Goal: Ask a question

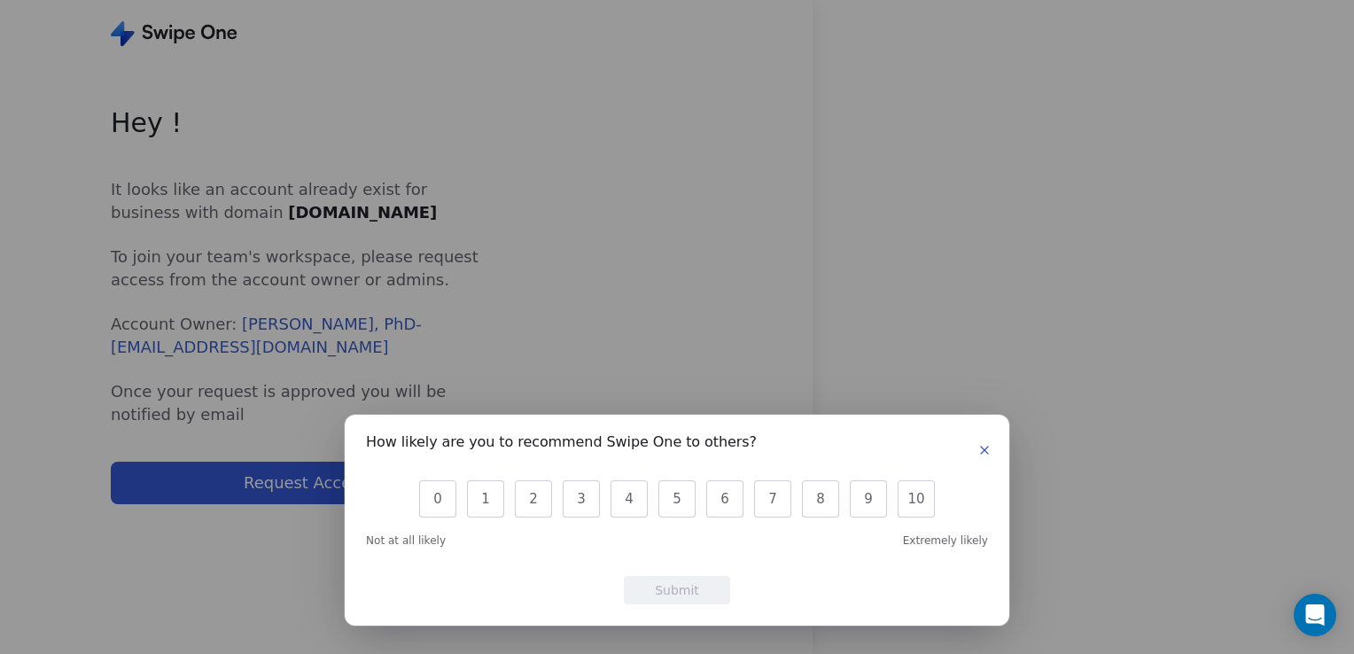
click at [981, 451] on icon "button" at bounding box center [984, 450] width 14 height 14
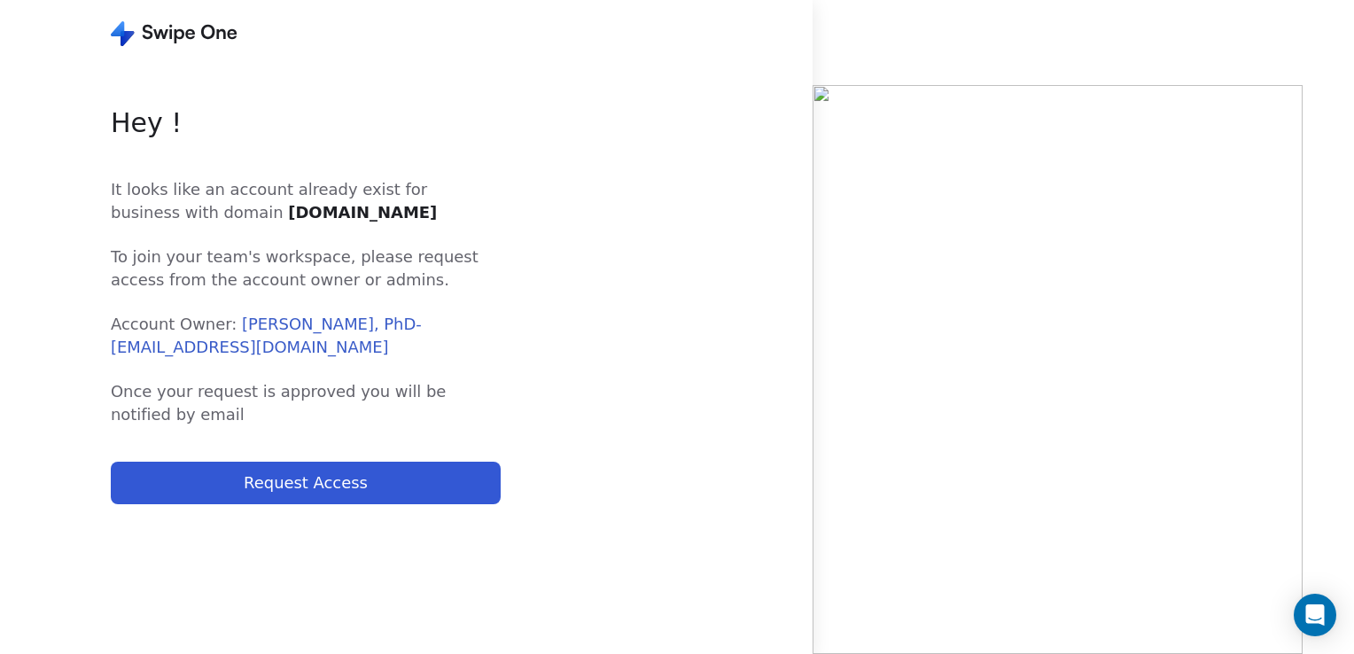
click at [249, 488] on button "Request Access" at bounding box center [306, 483] width 390 height 43
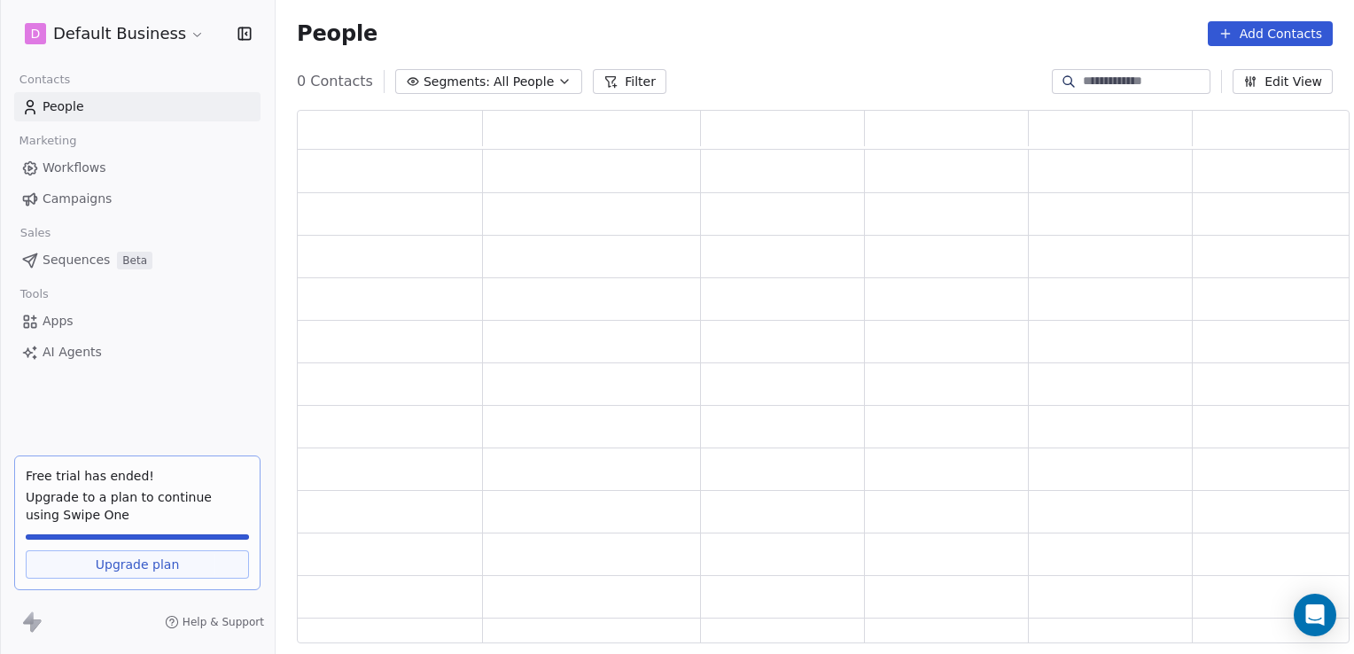
scroll to position [519, 1039]
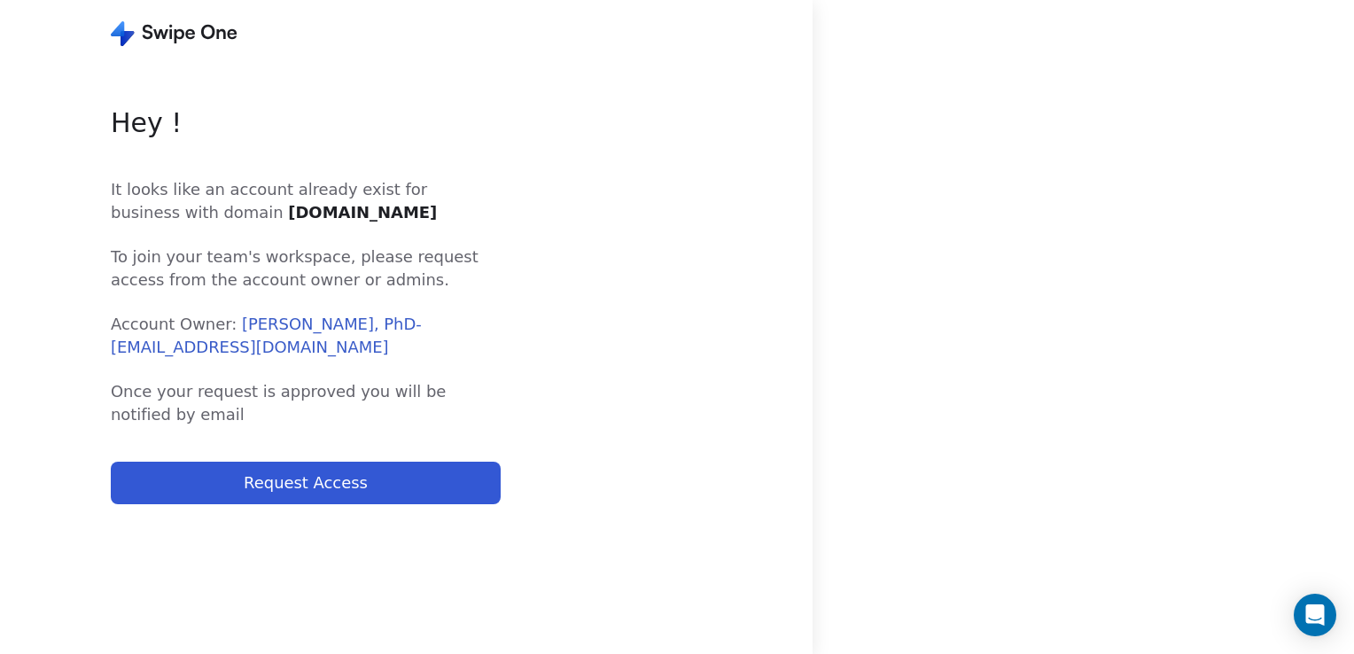
click at [341, 469] on button "Request Access" at bounding box center [306, 483] width 390 height 43
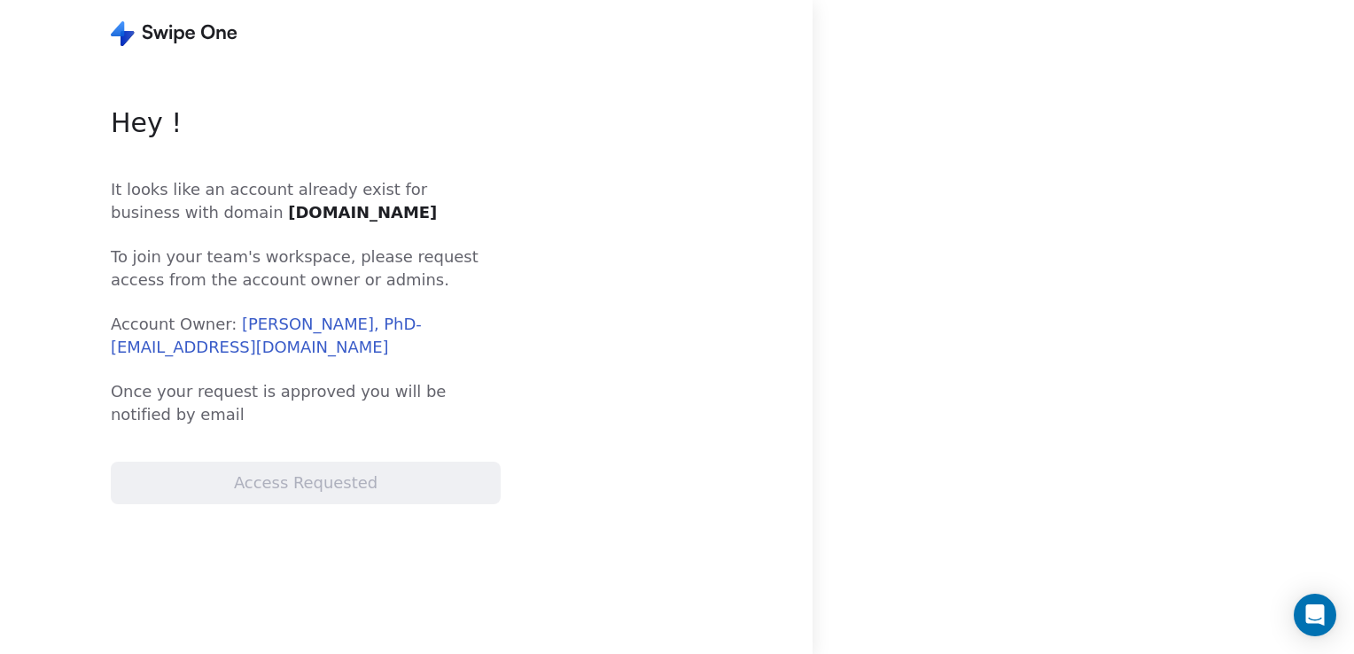
click at [129, 40] on icon at bounding box center [174, 33] width 127 height 25
click at [153, 31] on icon at bounding box center [174, 33] width 127 height 25
click at [126, 40] on icon at bounding box center [127, 38] width 13 height 15
click at [1312, 608] on icon "Open Intercom Messenger" at bounding box center [1314, 614] width 20 height 23
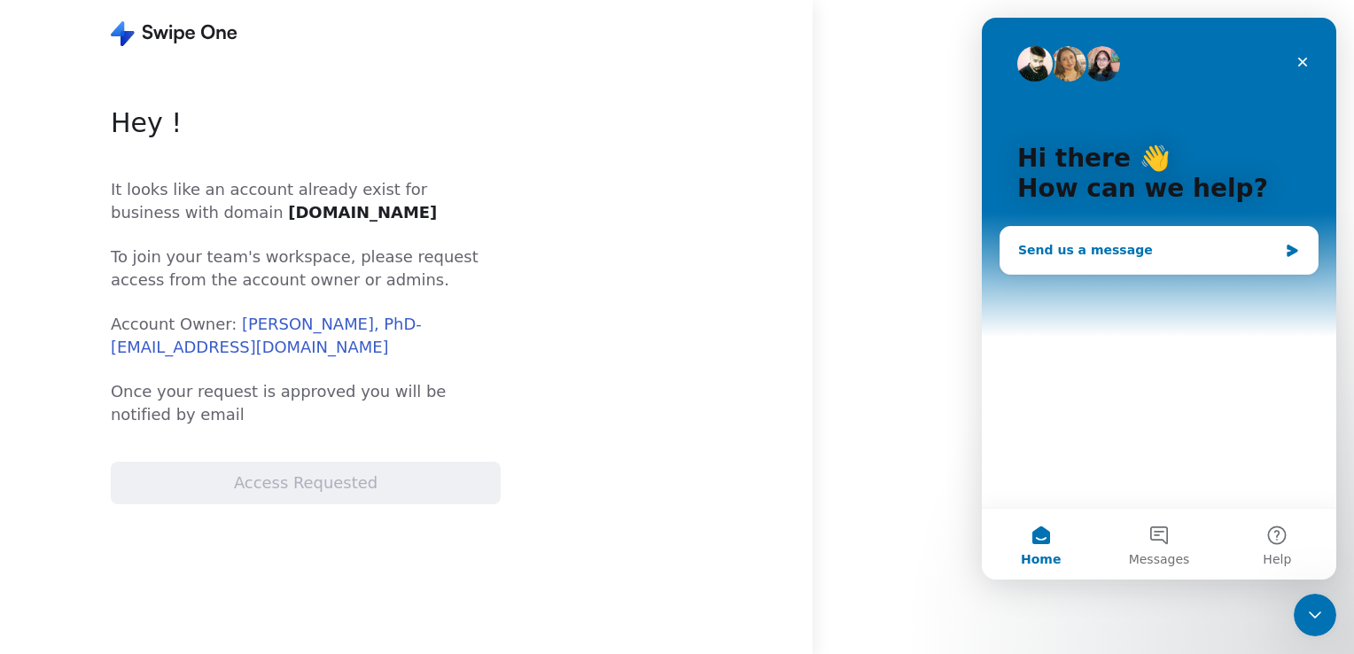
click at [1099, 252] on div "Send us a message" at bounding box center [1148, 250] width 260 height 19
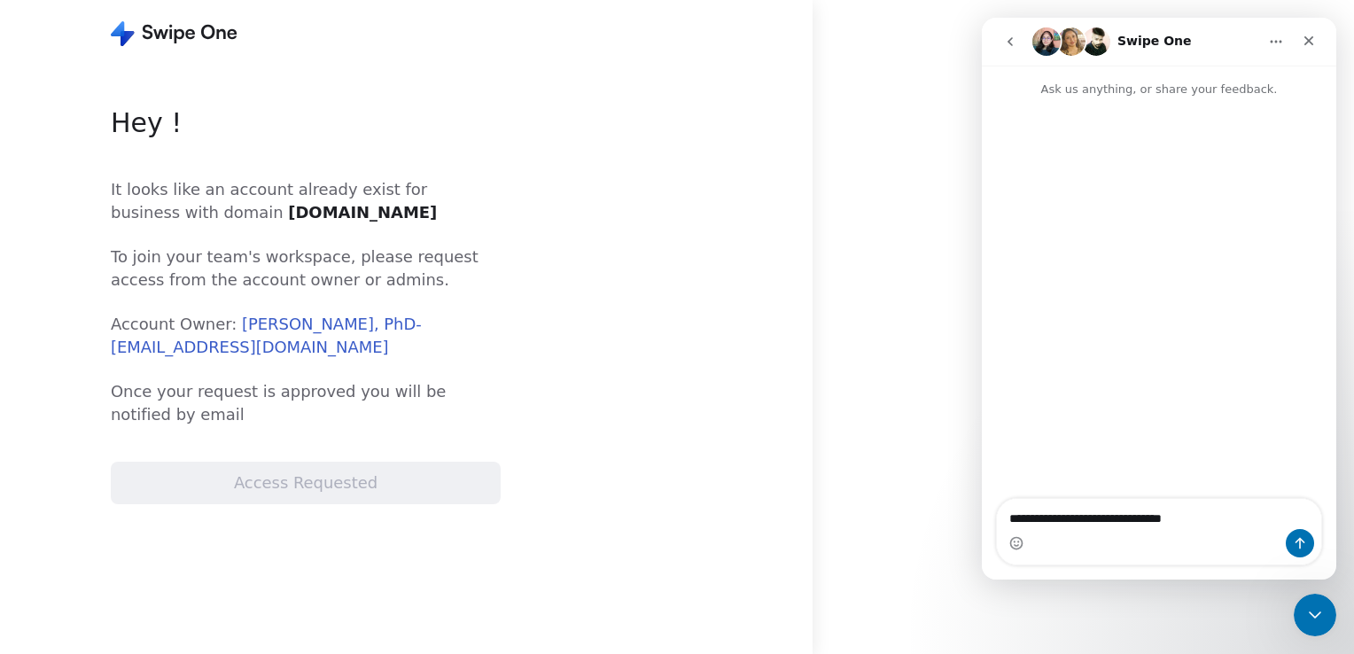
type textarea "**********"
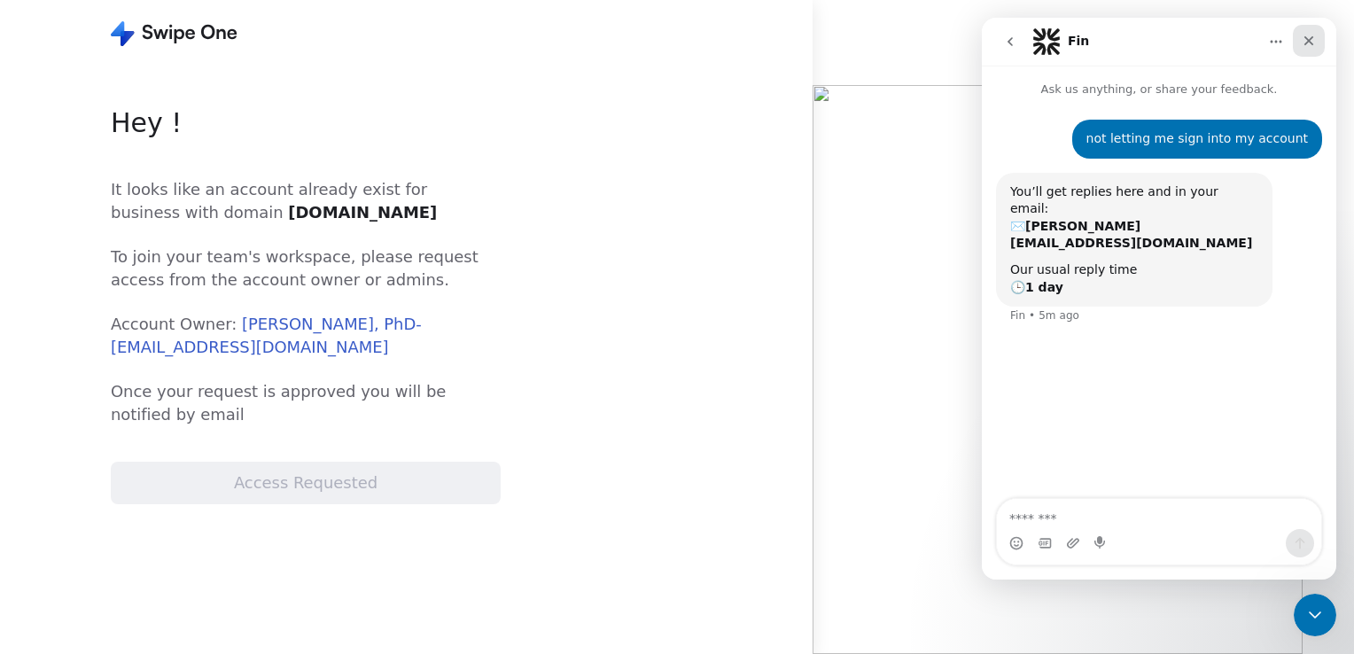
click at [1305, 35] on icon "Close" at bounding box center [1309, 41] width 14 height 14
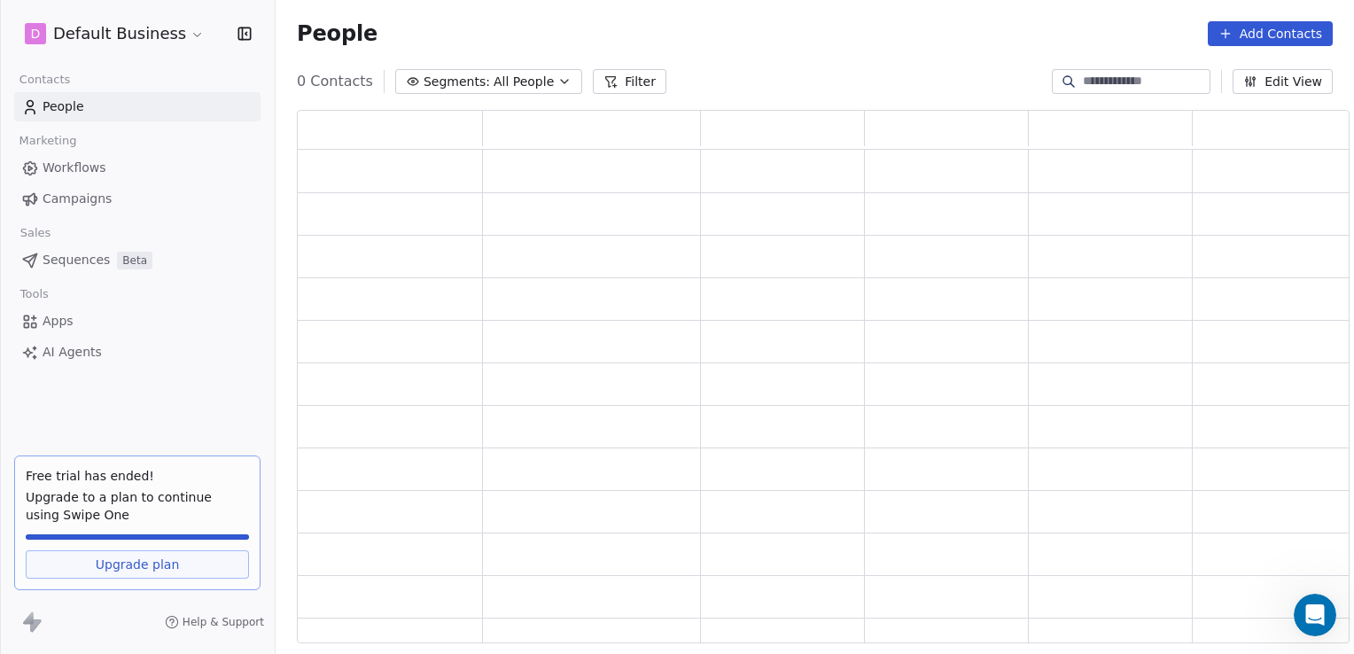
scroll to position [519, 1039]
